Goal: Find specific page/section: Find specific page/section

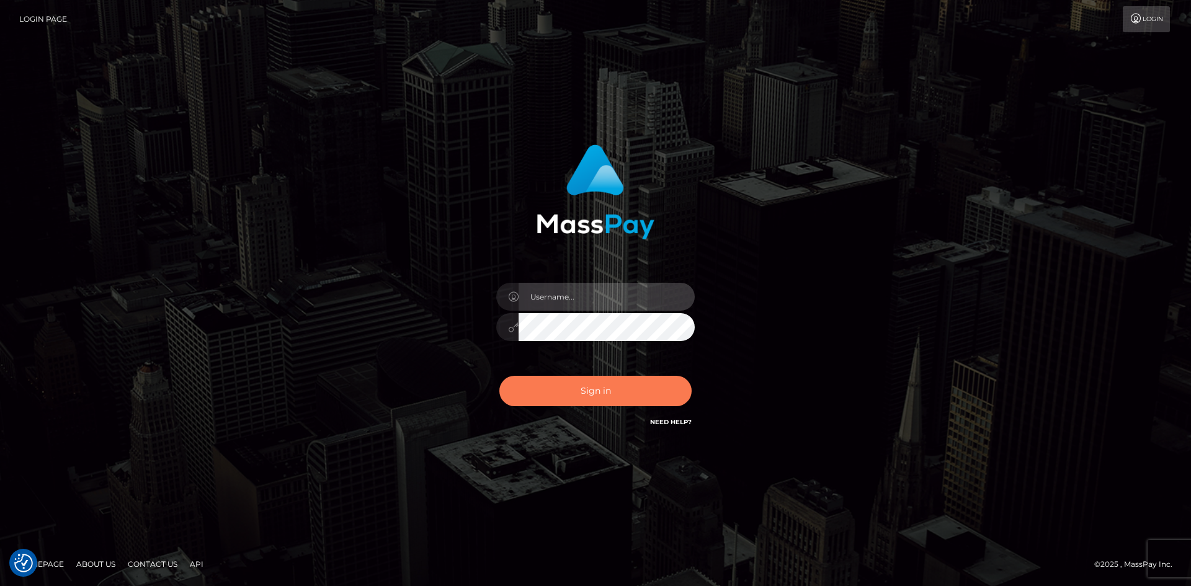
type input "hello.feetfinder"
click at [611, 397] on button "Sign in" at bounding box center [595, 391] width 192 height 30
type input "hello.feetfinder"
click at [590, 395] on button "Sign in" at bounding box center [595, 391] width 192 height 30
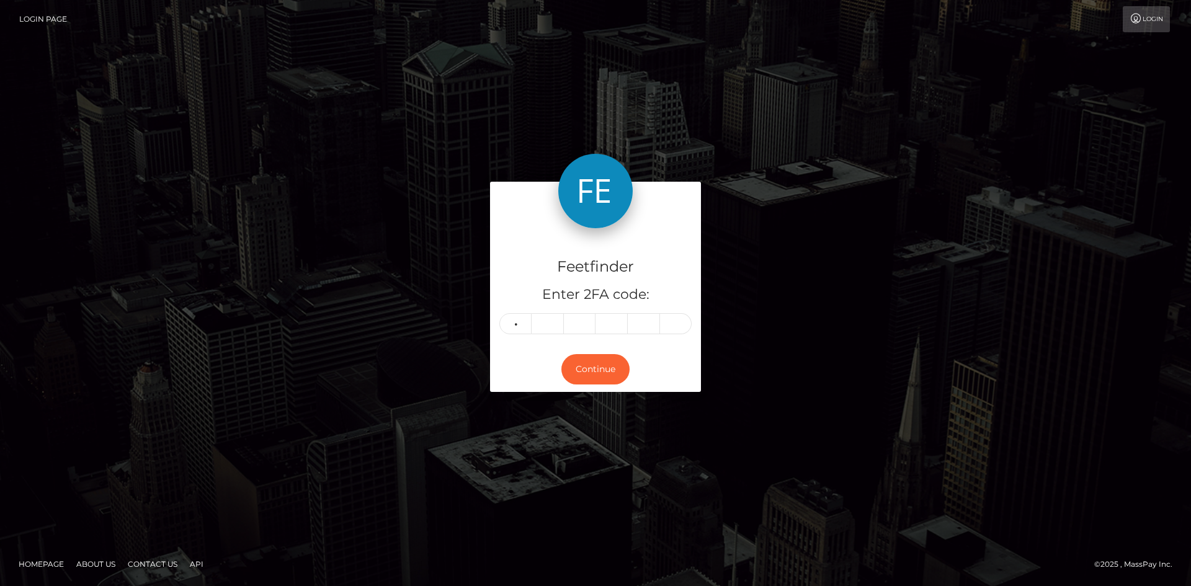
type input "0"
type input "4"
type input "0"
type input "5"
type input "7"
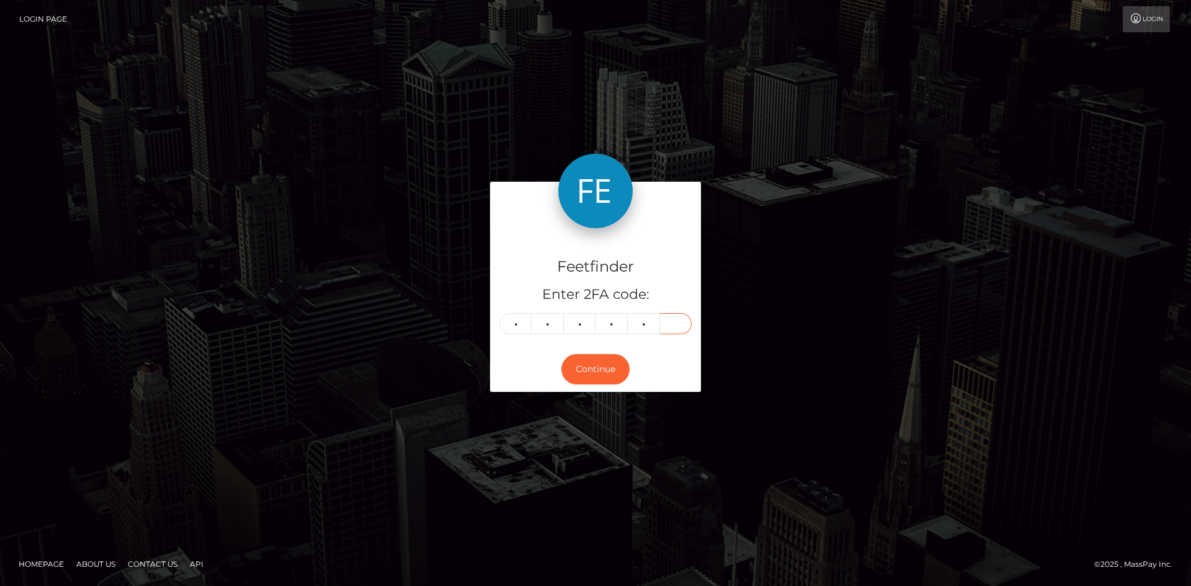
type input "1"
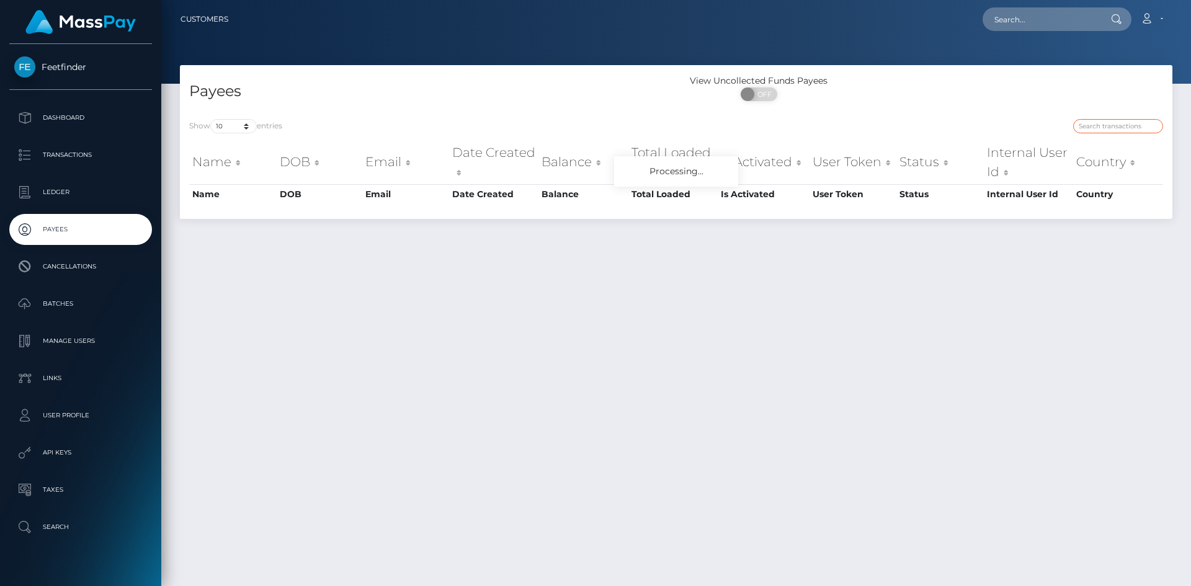
click at [1107, 127] on input "search" at bounding box center [1118, 126] width 90 height 14
paste input "896b03d8-61be-11f0-b1fb-02a8c2768cb9"
type input "896b03d8-61be-11f0-b1fb-02a8c2768cb9"
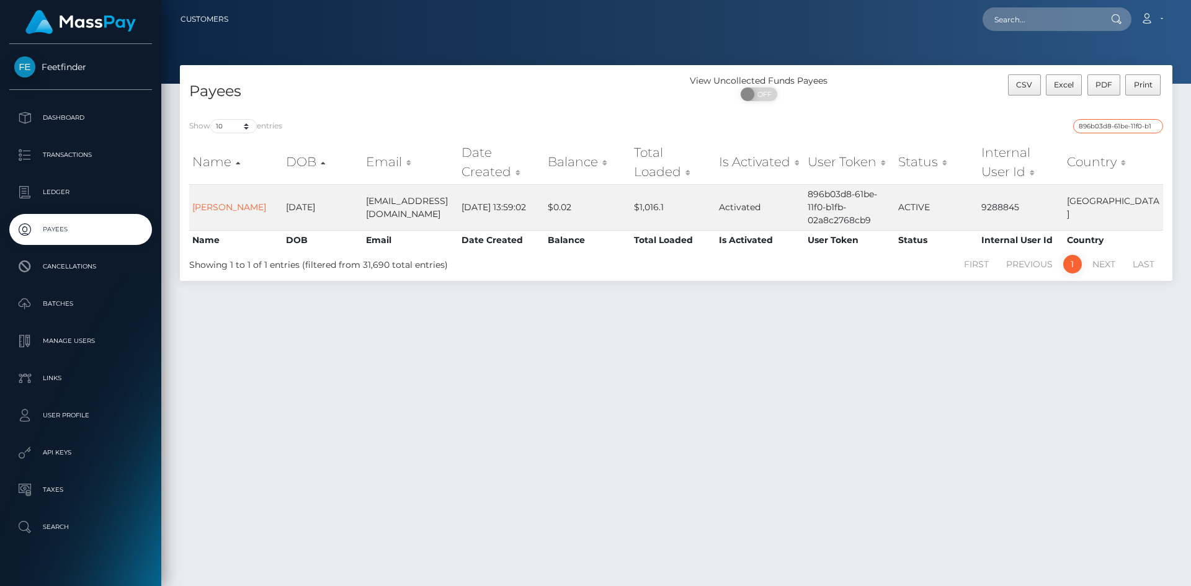
click at [1098, 121] on input "896b03d8-61be-11f0-b1fb-02a8c2768cb9" at bounding box center [1118, 126] width 90 height 14
paste input "26f7e774-61c5-11f0-b1fb-02a8c2768cb9"
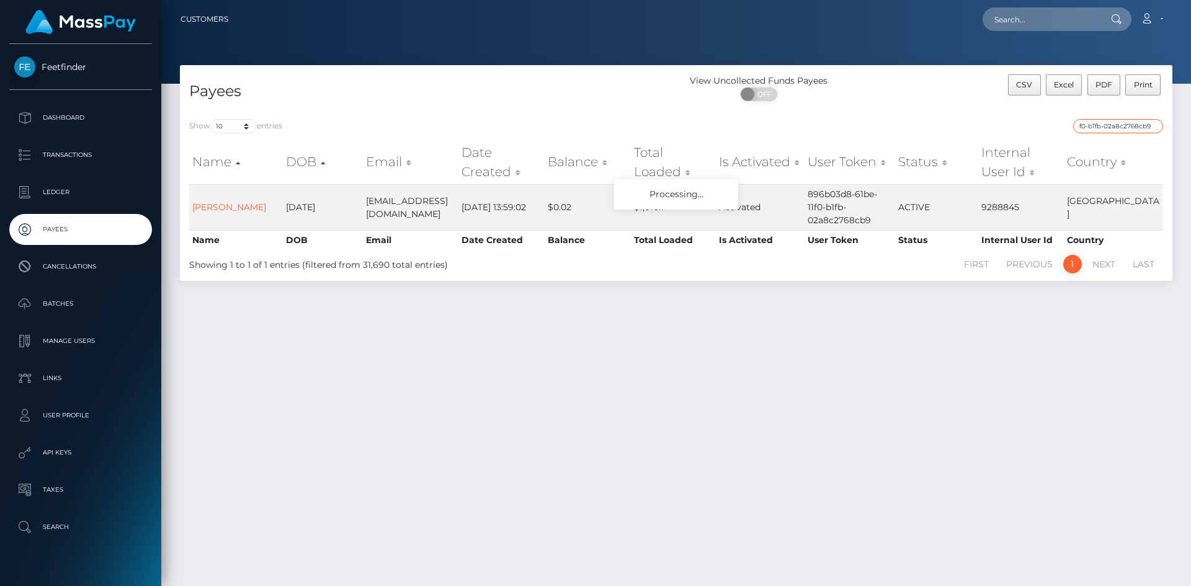
type input "26f7e774-61c5-11f0-b1fb-02a8c2768cb9"
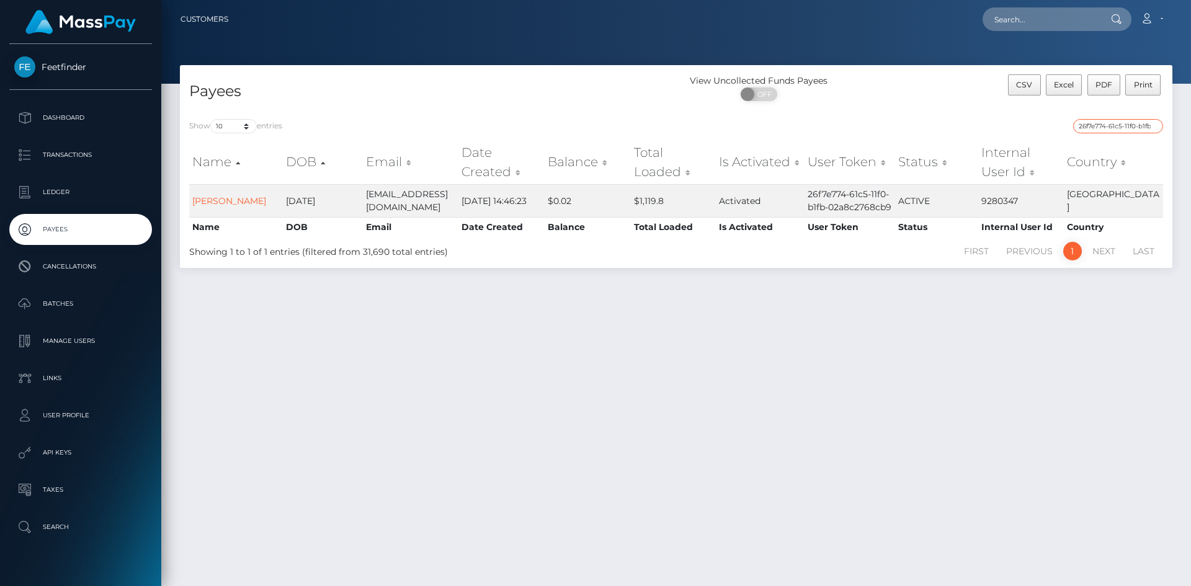
click at [1088, 126] on input "26f7e774-61c5-11f0-b1fb-02a8c2768cb9" at bounding box center [1118, 126] width 90 height 14
paste input "b9a9ca4b-5d35-11f0-b1fb-02a8c2768cb9"
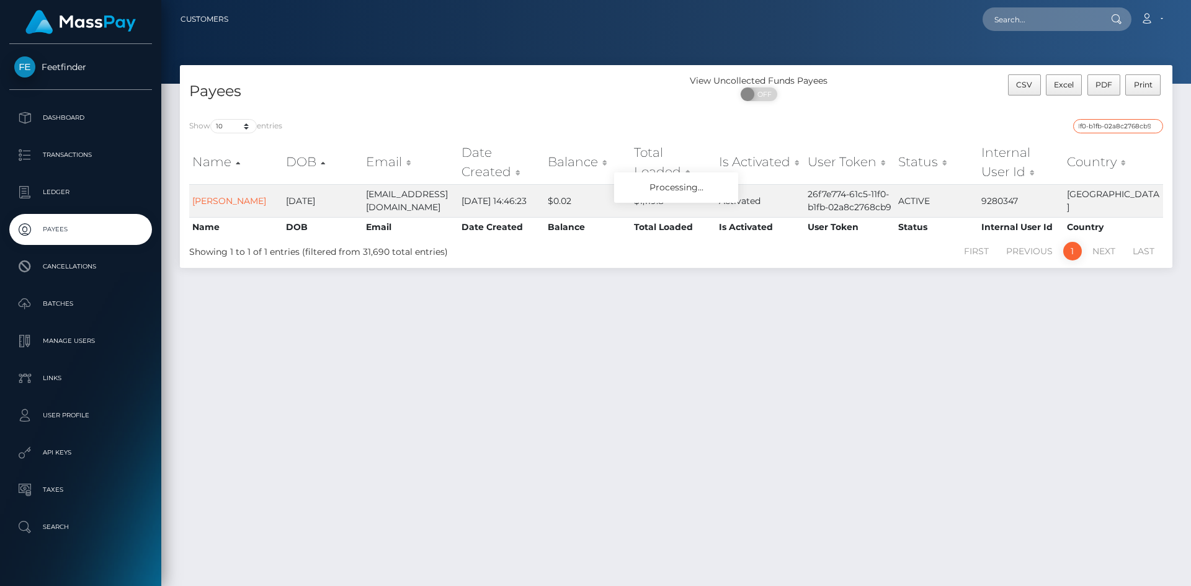
type input "b9a9ca4b-5d35-11f0-b1fb-02a8c2768cb9"
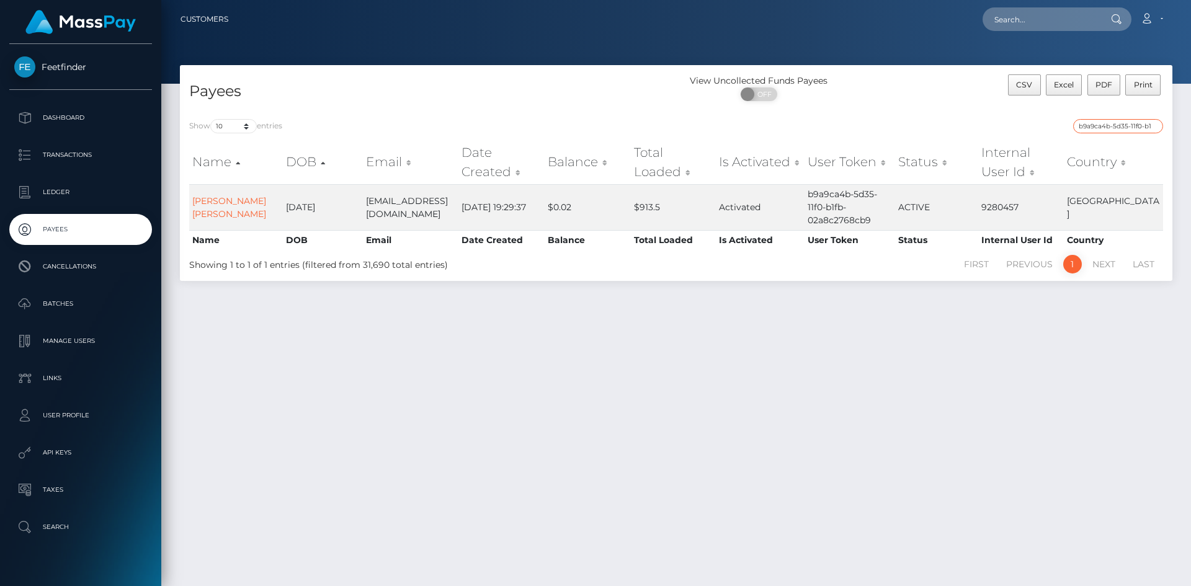
click at [1098, 127] on input "b9a9ca4b-5d35-11f0-b1fb-02a8c2768cb9" at bounding box center [1118, 126] width 90 height 14
paste input "09d51f5d-8709-11f0-8023-0266f44cc279"
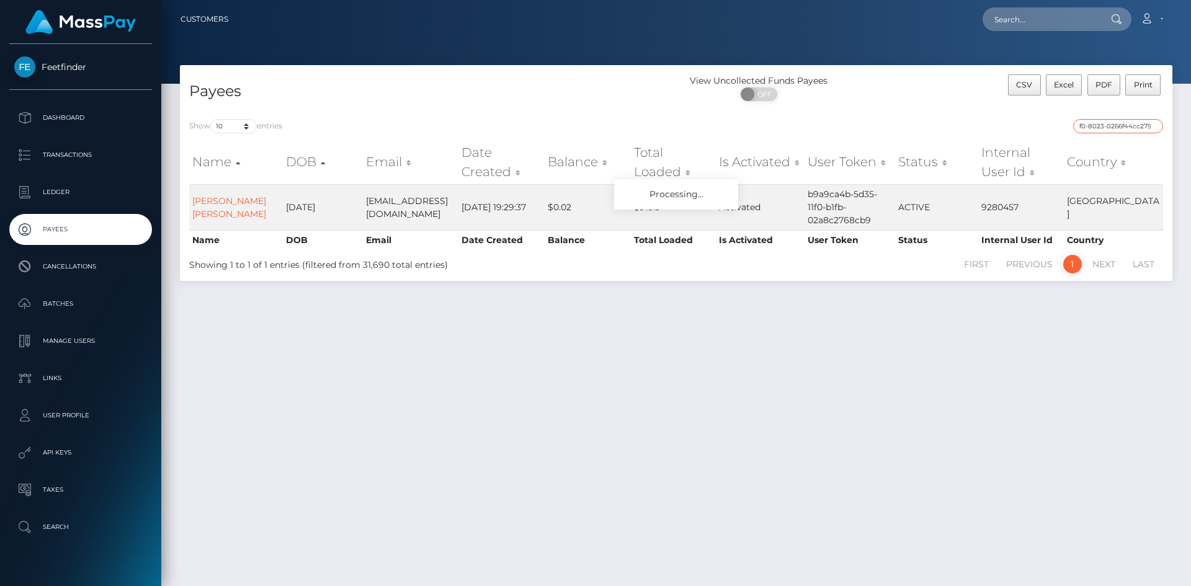
type input "09d51f5d-8709-11f0-8023-0266f44cc279"
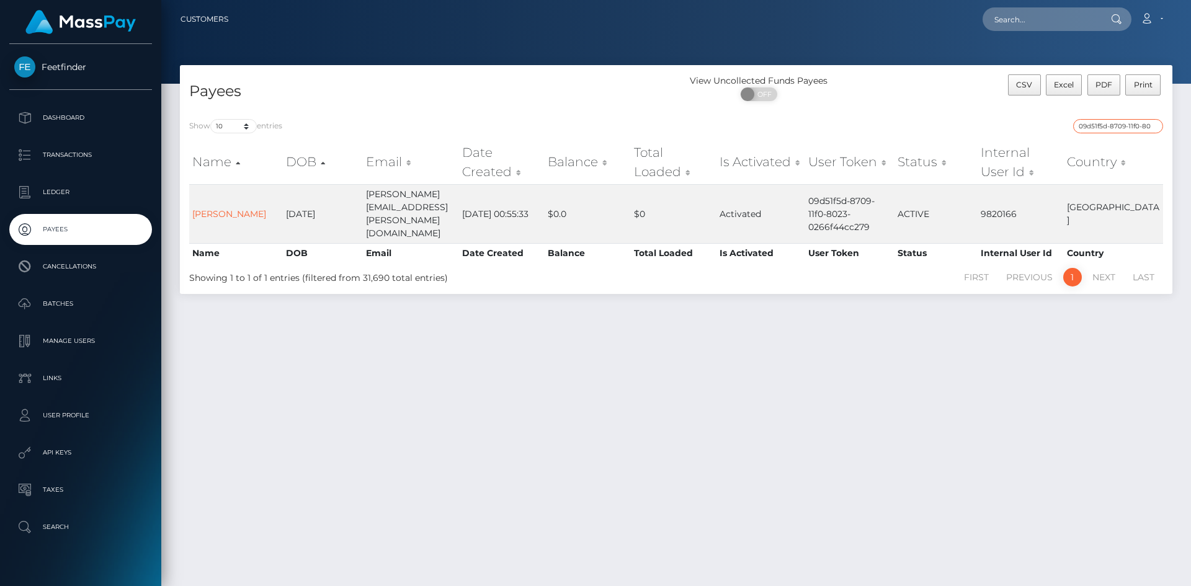
click at [1100, 123] on input "09d51f5d-8709-11f0-8023-0266f44cc279" at bounding box center [1118, 126] width 90 height 14
paste input "68ff8159-787e-11f0-9703-0266f44cc279"
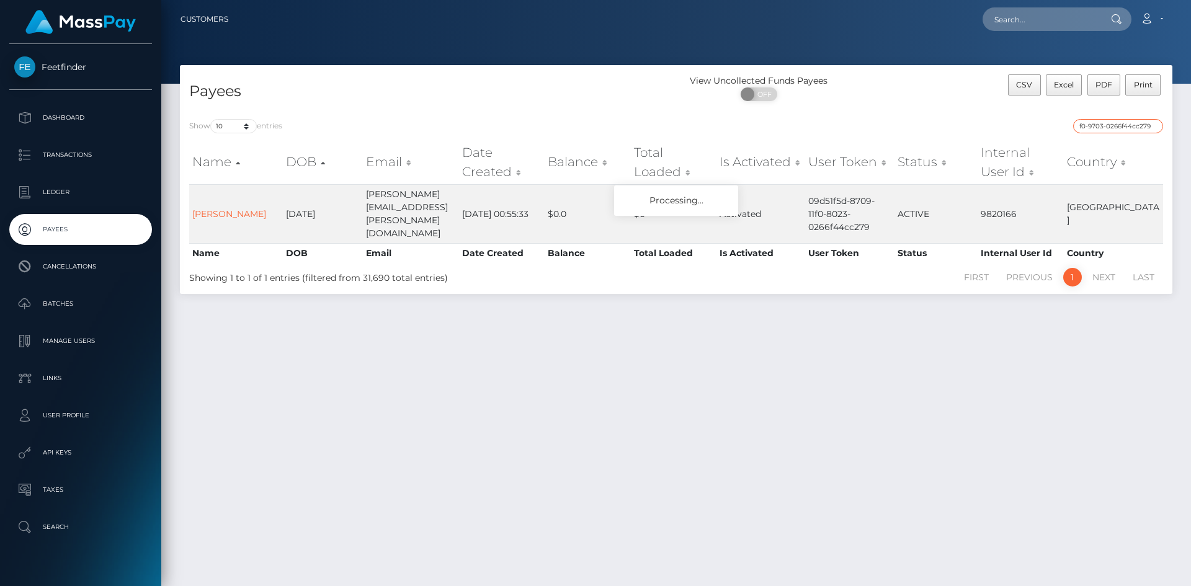
type input "68ff8159-787e-11f0-9703-0266f44cc279"
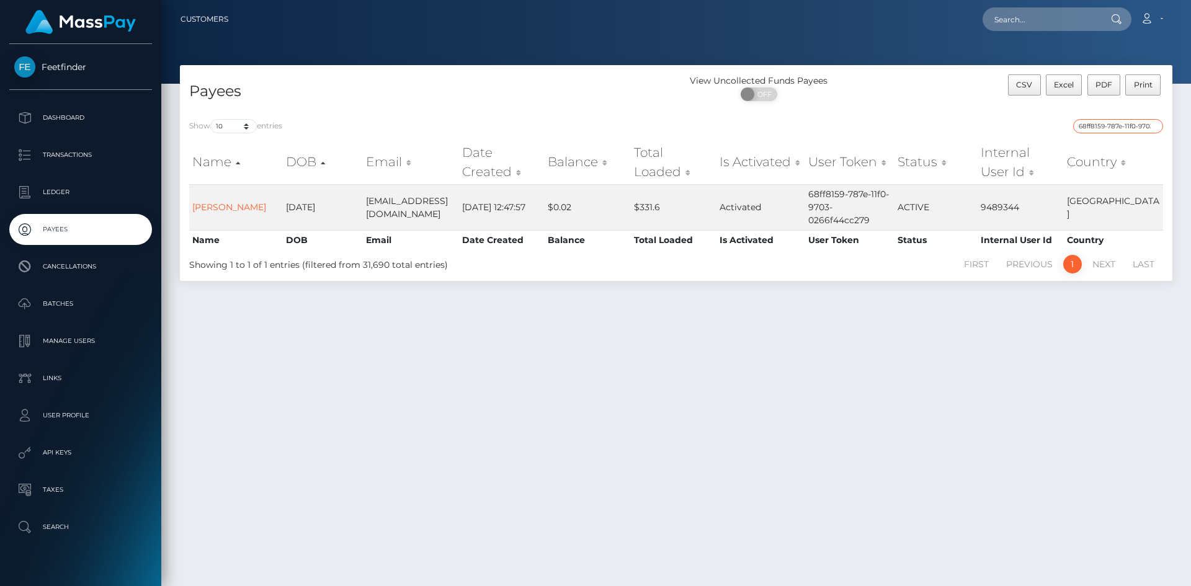
click at [1083, 124] on input "68ff8159-787e-11f0-9703-0266f44cc279" at bounding box center [1118, 126] width 90 height 14
paste input "f2e49753-8073-11f0-8023-0266f44cc279"
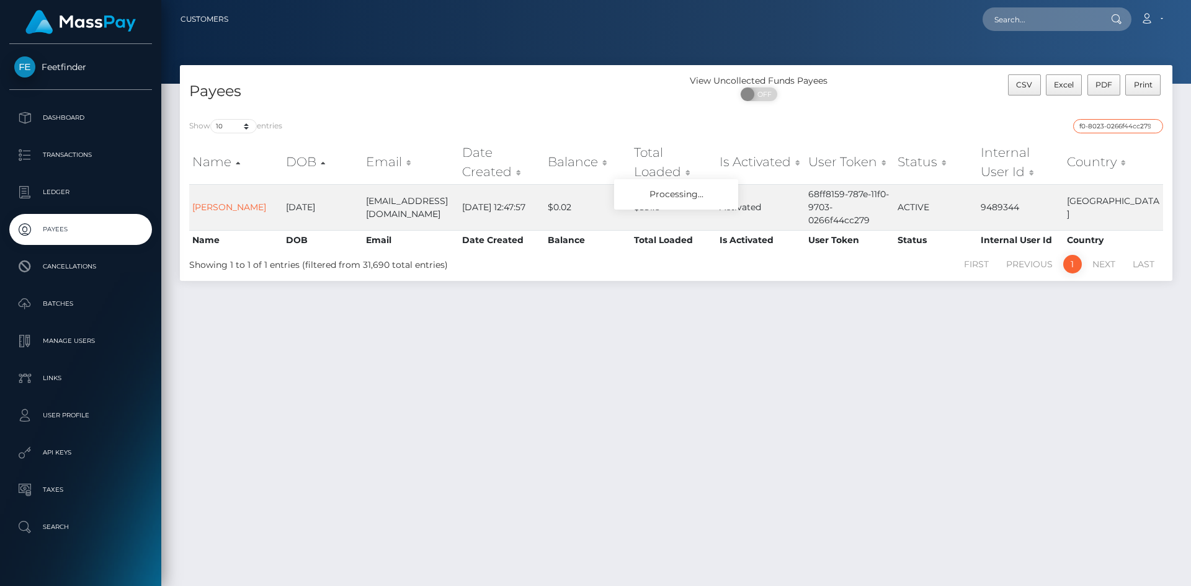
type input "f2e49753-8073-11f0-8023-0266f44cc279"
click at [1110, 127] on input "f2e49753-8073-11f0-8023-0266f44cc279" at bounding box center [1118, 126] width 90 height 14
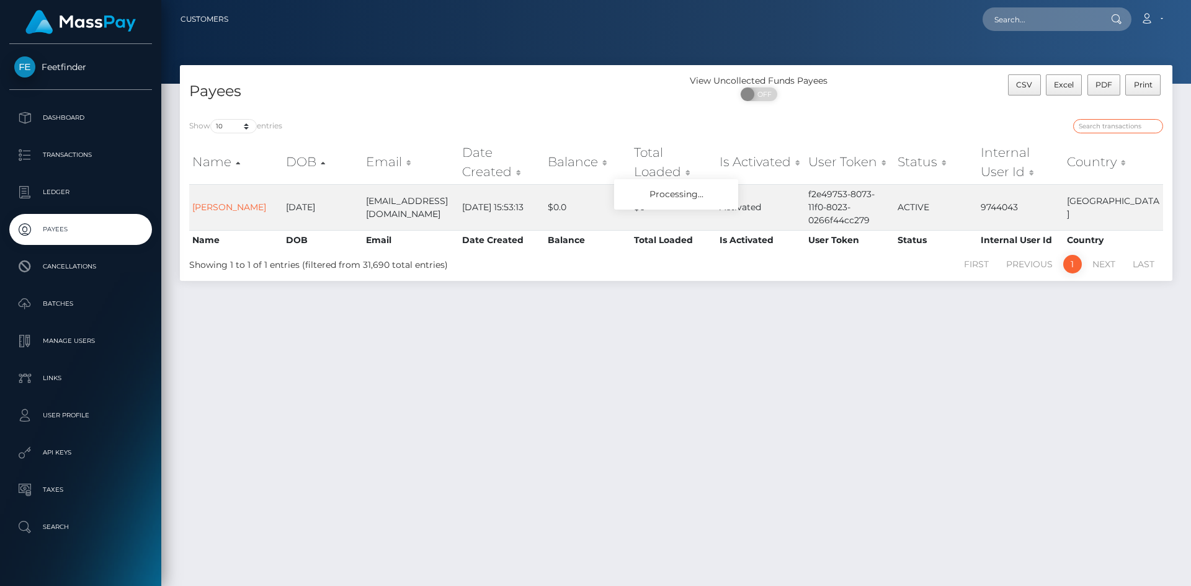
paste input "44afd082-916e-11f0-bd85-0694aced620b"
click at [1105, 131] on input "44afd082-916e-11f0-bd85-0694aced620b" at bounding box center [1118, 126] width 90 height 14
click at [1105, 129] on input "44afd082-916e-11f0-bd85-0694aced620b" at bounding box center [1118, 126] width 90 height 14
click at [1101, 128] on input "44afd082-916e-11f0-bd85-0694aced620b" at bounding box center [1118, 126] width 90 height 14
type input "-916e-11f0-bd85-0694aced620b"
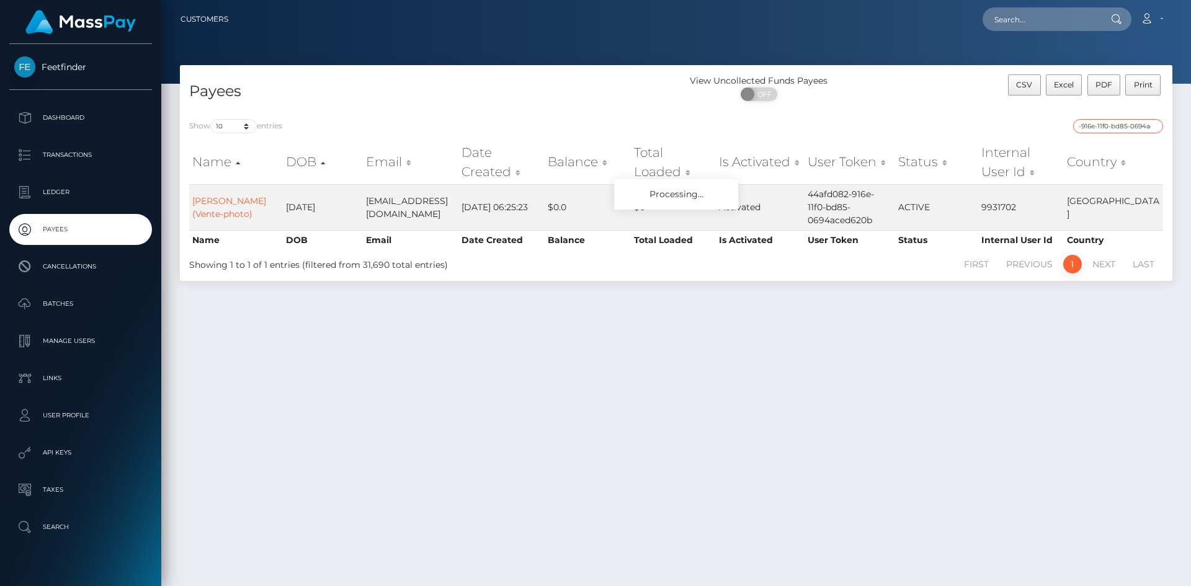
click at [1102, 120] on input "-916e-11f0-bd85-0694aced620b" at bounding box center [1118, 126] width 90 height 14
paste input "2e541ea8-9664-11f0-bd85-0694aced620b"
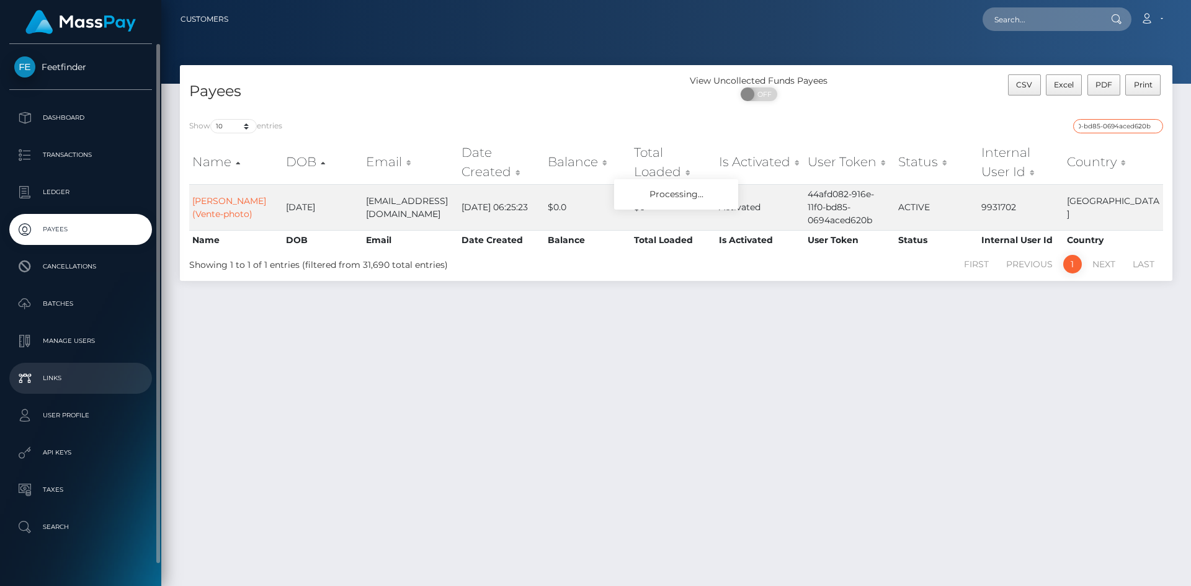
type input "2e541ea8-9664-11f0-bd85-0694aced620b"
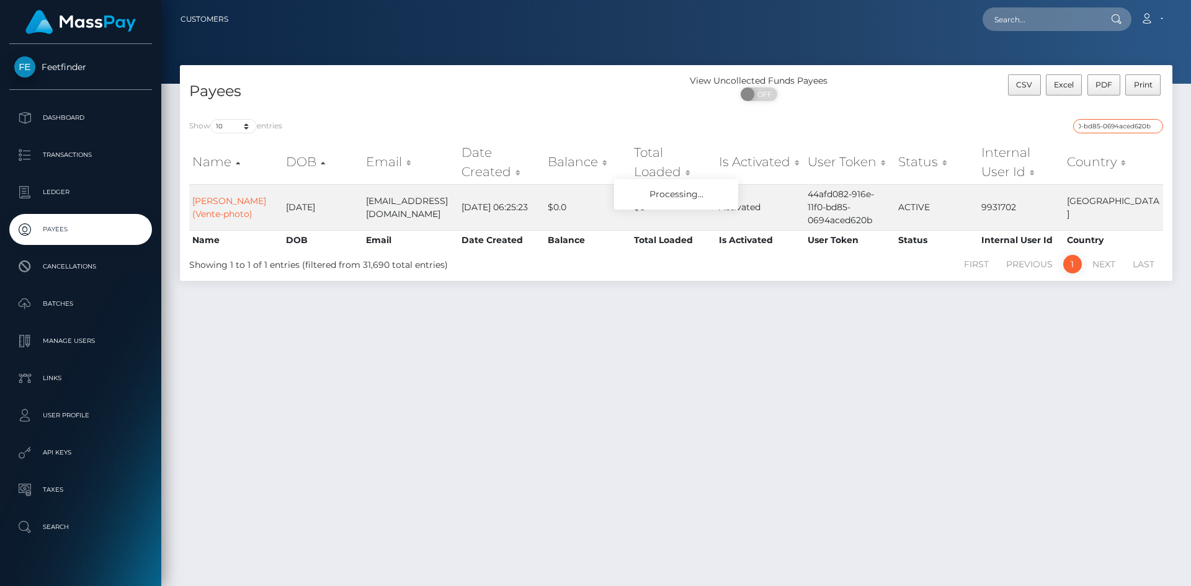
scroll to position [0, 0]
click at [1119, 123] on input "2e541ea8-9664-11f0-bd85-0694aced620b" at bounding box center [1118, 126] width 90 height 14
paste input "f3bc5f97-8dbc-11f0-bd85-0694aced620b"
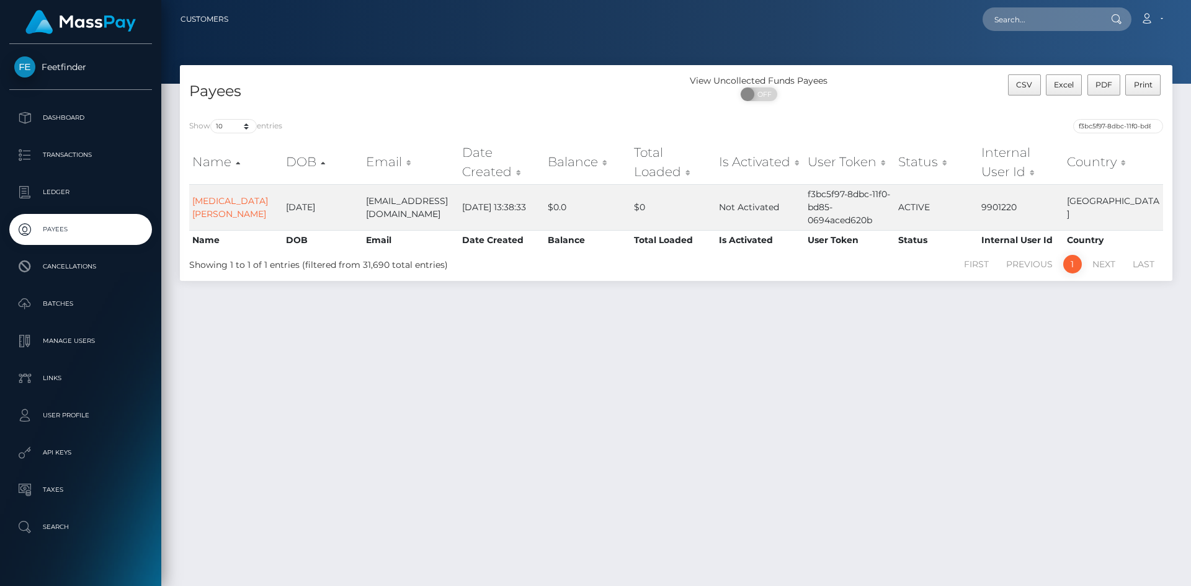
click at [855, 366] on div "Payees View Uncollected Funds Payees ON OFF CSV Excel PDF Print Show 10 25 50 1…" at bounding box center [676, 320] width 1030 height 510
click at [1124, 127] on input "f3bc5f97-8dbc-11f0-bd85-0694aced620b" at bounding box center [1118, 126] width 90 height 14
paste input "29339b79-863d-11f0-8023-0266f44cc279"
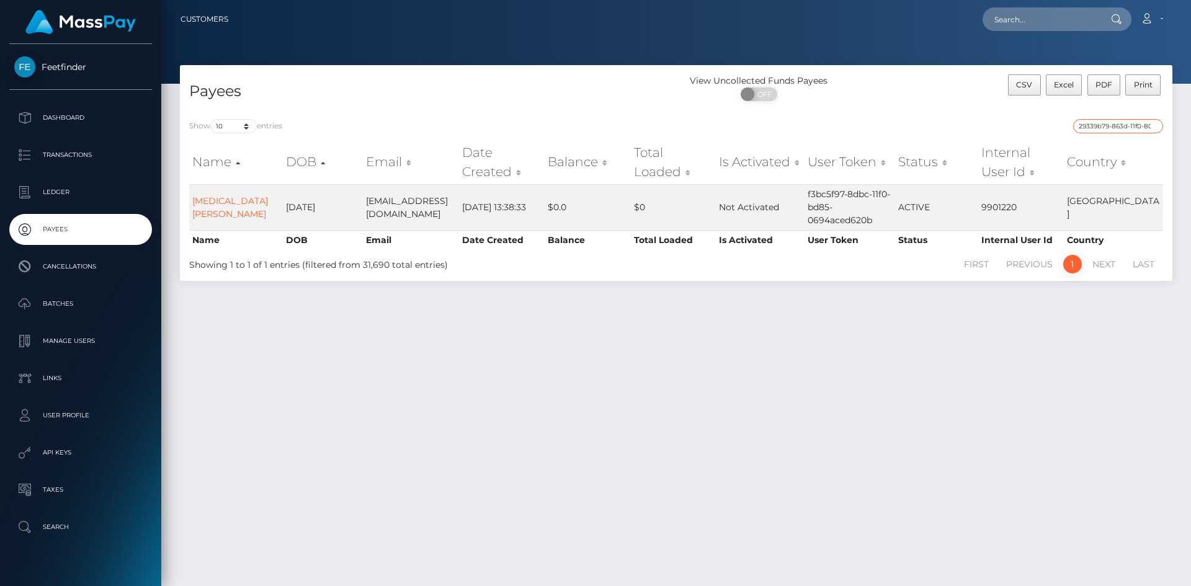
scroll to position [0, 56]
type input "29339b79-863d-11f0-8023-0266f44cc279"
click at [1111, 133] on div "29339b79-863d-11f0-8023-0266f44cc279" at bounding box center [924, 127] width 478 height 17
click at [1109, 121] on input "29339b79-863d-11f0-8023-0266f44cc279" at bounding box center [1118, 126] width 90 height 14
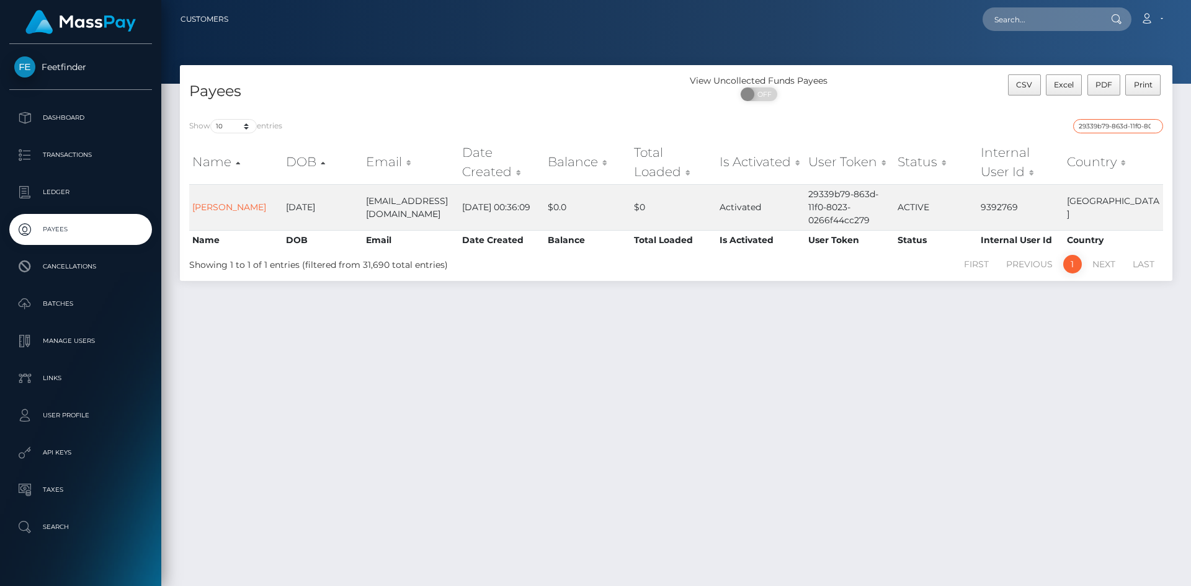
click at [1109, 121] on input "29339b79-863d-11f0-8023-0266f44cc279" at bounding box center [1118, 126] width 90 height 14
paste input "75d7128a-9022-11f0-bd85-0694aced620b"
type input "75d7128a-9022-11f0-bd85-0694aced620b"
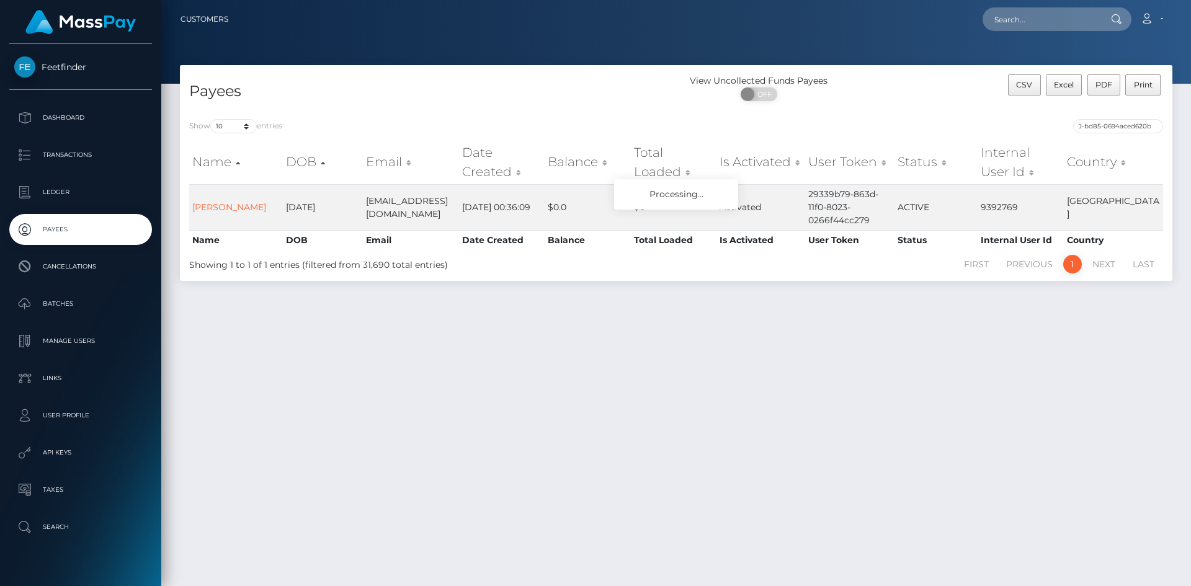
scroll to position [0, 0]
click at [1122, 125] on input "75d7128a-9022-11f0-bd85-0694aced620b" at bounding box center [1118, 126] width 90 height 14
click at [1123, 123] on input "75d7128a-9022-11f0-bd85-0694aced620b" at bounding box center [1118, 126] width 90 height 14
paste input "5f0d8423-4d34-11f0-bf09-062f66d36555"
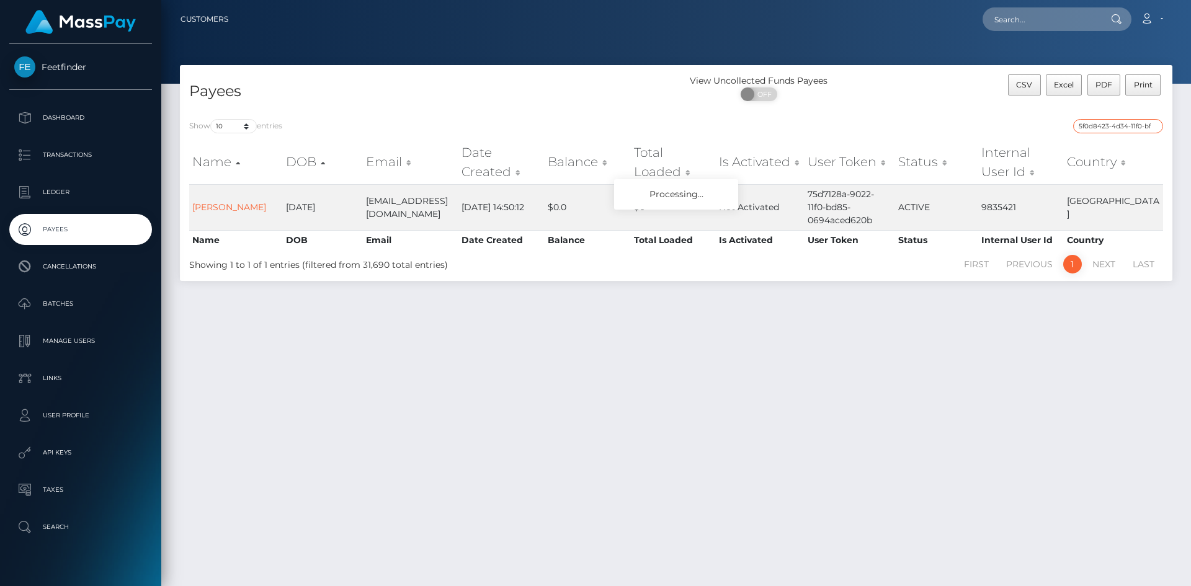
scroll to position [0, 55]
type input "5f0d8423-4d34-11f0-bf09-062f66d36555"
click at [1123, 126] on input "5f0d8423-4d34-11f0-bf09-062f66d36555" at bounding box center [1118, 126] width 90 height 14
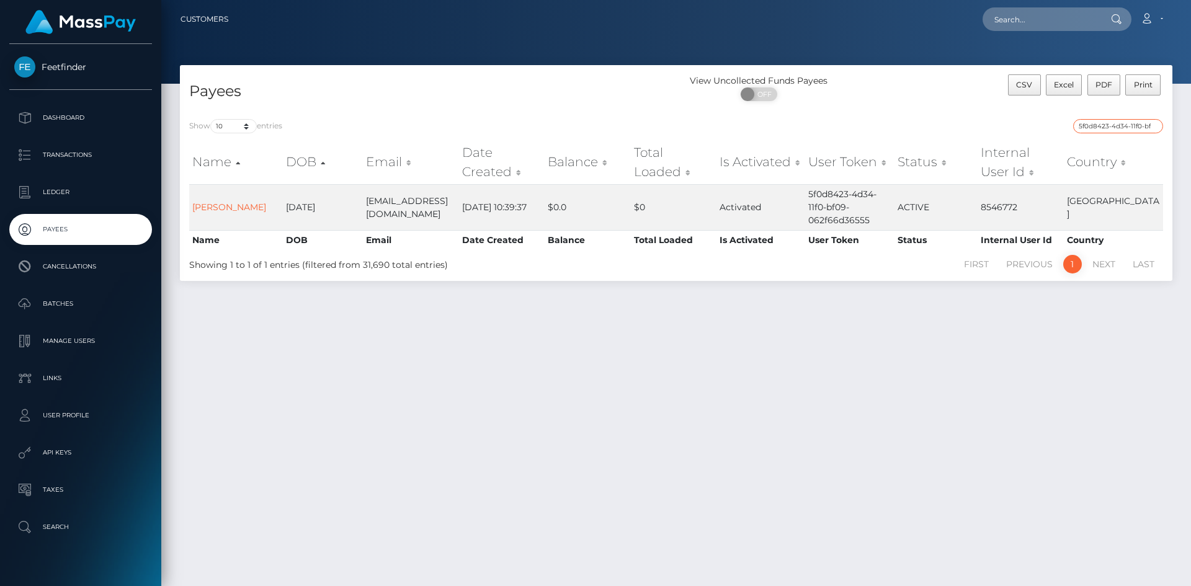
click at [1123, 125] on input "5f0d8423-4d34-11f0-bf09-062f66d36555" at bounding box center [1118, 126] width 90 height 14
paste input "65fa47cb-9682-11f0-bd85-0694aced620b"
type input "65fa47cb-9682-11f0-bd85-0694aced620b"
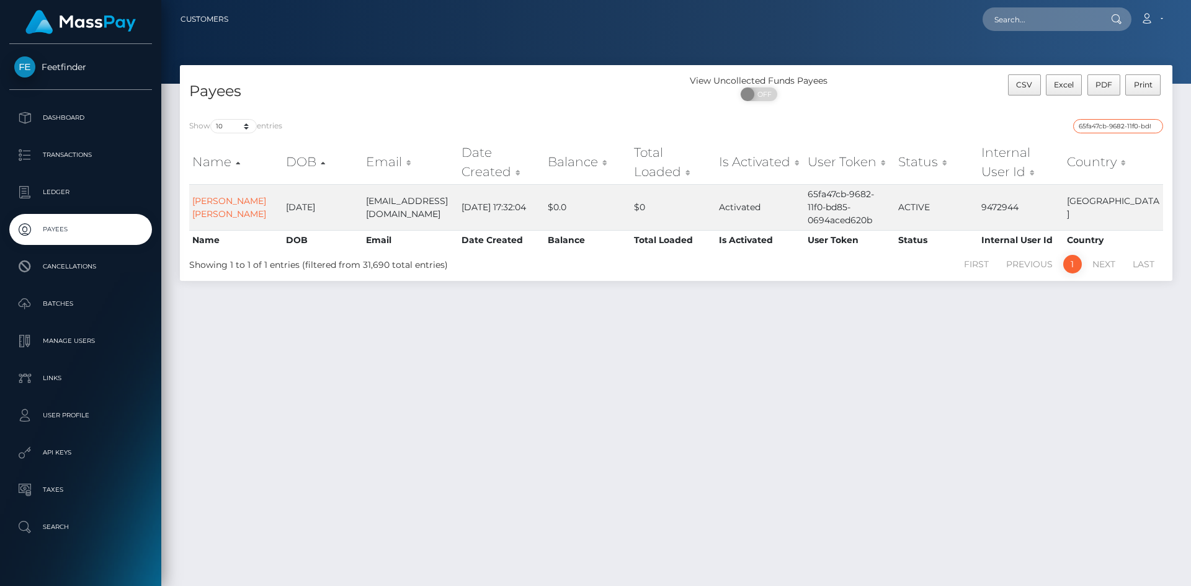
click at [1107, 125] on input "65fa47cb-9682-11f0-bd85-0694aced620b" at bounding box center [1118, 126] width 90 height 14
paste input "7e767052-96be-11f0-bd85-0694aced620b"
click at [1109, 119] on input "7e767052-96be-11f0-bd85-0694aced620b" at bounding box center [1118, 126] width 90 height 14
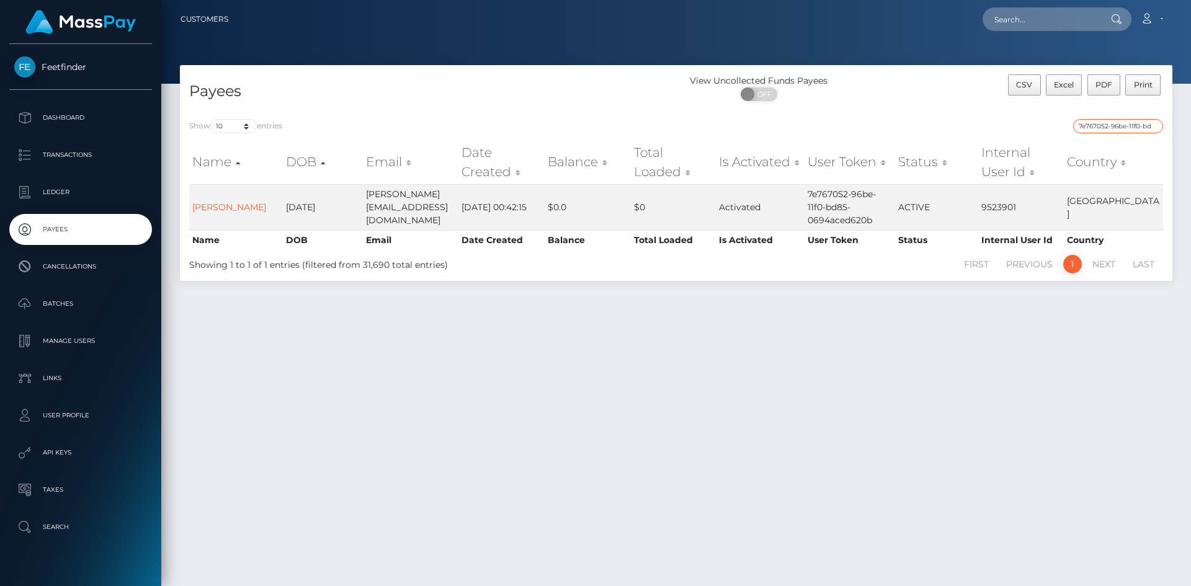
click at [1109, 119] on input "7e767052-96be-11f0-bd85-0694aced620b" at bounding box center [1118, 126] width 90 height 14
click at [1110, 119] on input "7e767052-96be-11f0-bd85-0694aced620b" at bounding box center [1118, 126] width 90 height 14
paste input "65fa47cb-9682"
type input "6"
paste input "65fa47cb-9682-11f0-bd85-0694aced620b"
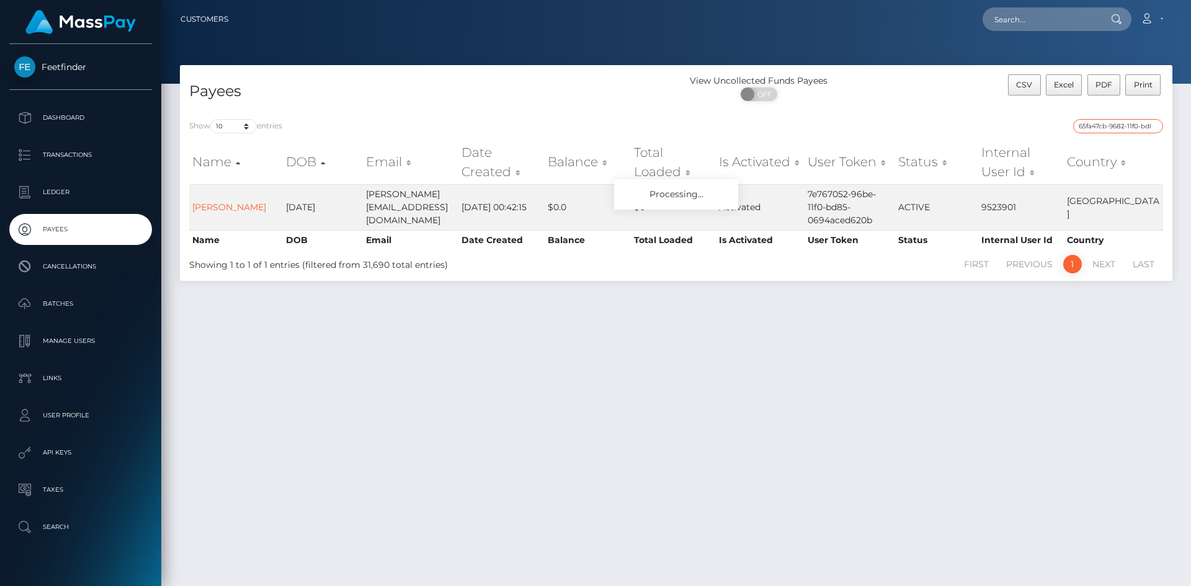
scroll to position [0, 58]
type input "65fa47cb-9682-11f0-bd85-0694aced620b"
